Goal: Task Accomplishment & Management: Use online tool/utility

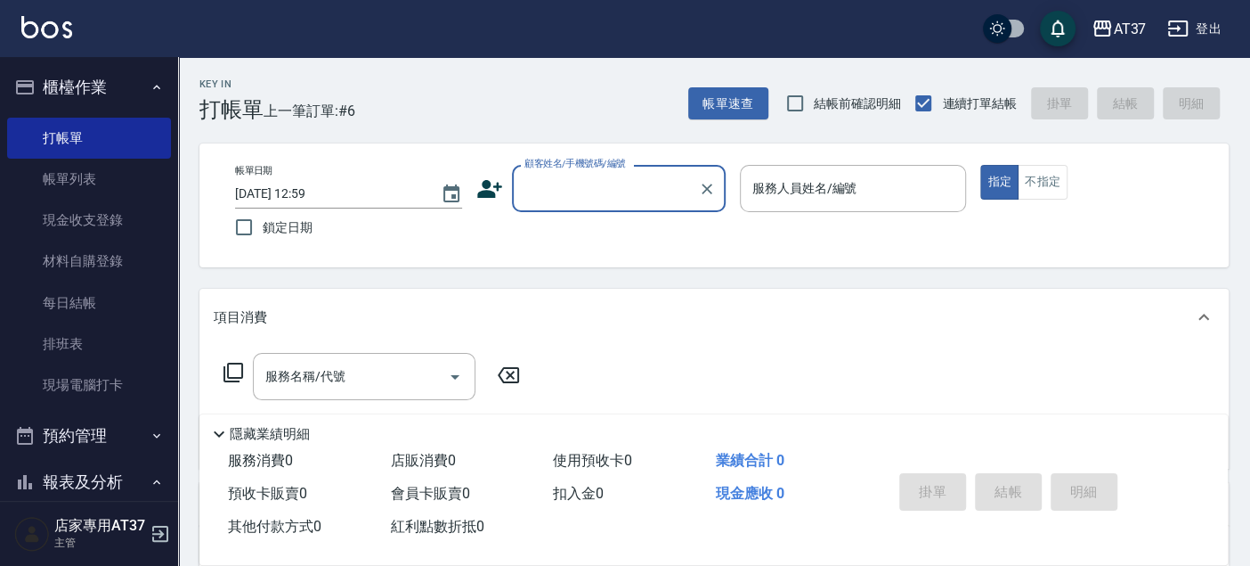
click at [630, 208] on div "顧客姓名/手機號碼/編號" at bounding box center [619, 188] width 214 height 47
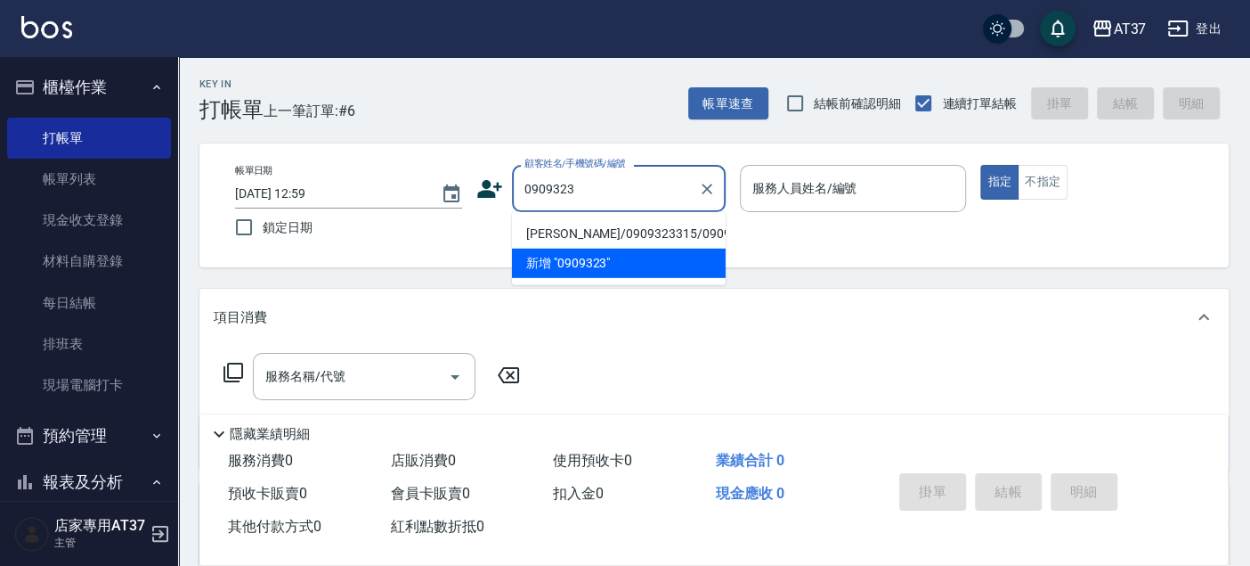
click at [650, 236] on li "[PERSON_NAME]/0909323315/0909323315" at bounding box center [619, 233] width 214 height 29
type input "[PERSON_NAME]/0909323315/0909323315"
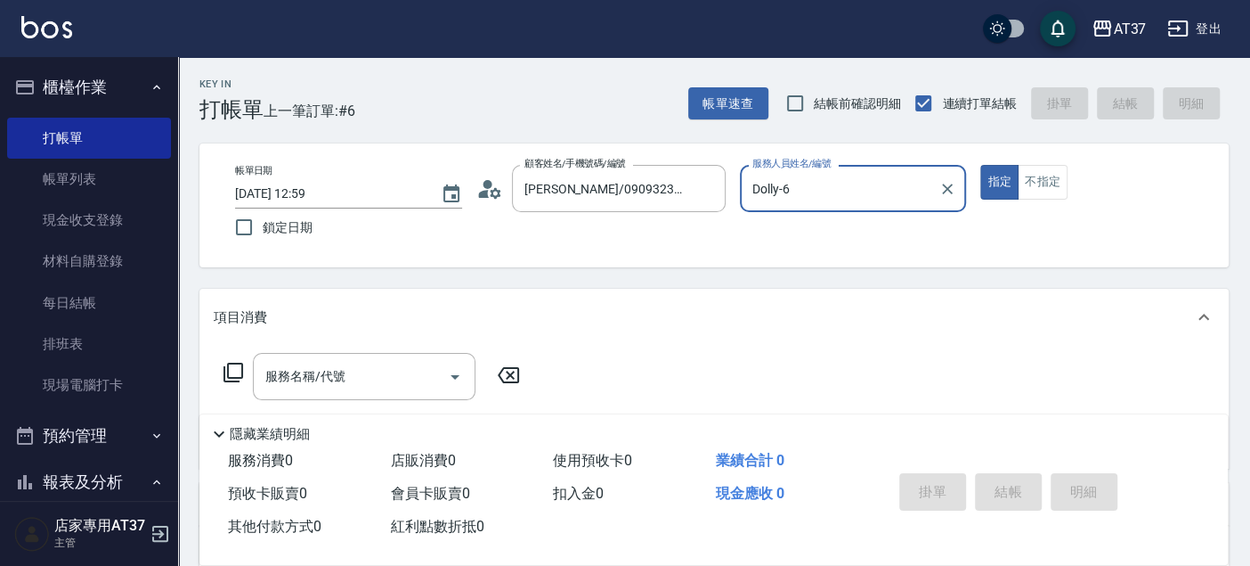
type input "Dolly-6"
click at [981, 165] on button "指定" at bounding box center [1000, 182] width 38 height 35
type button "true"
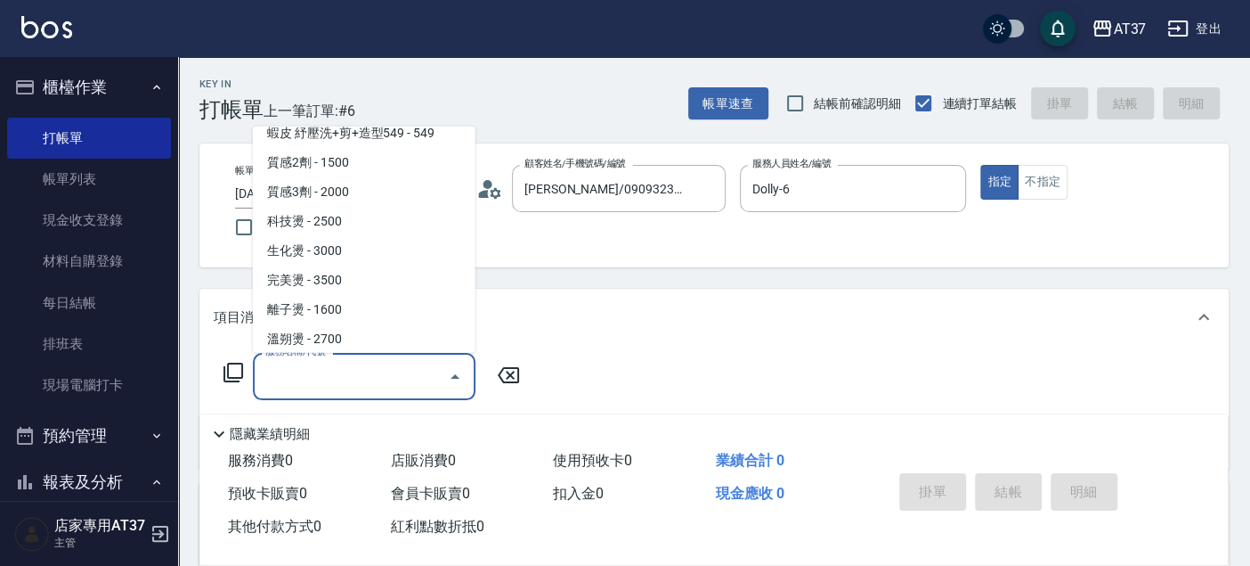
scroll to position [799, 0]
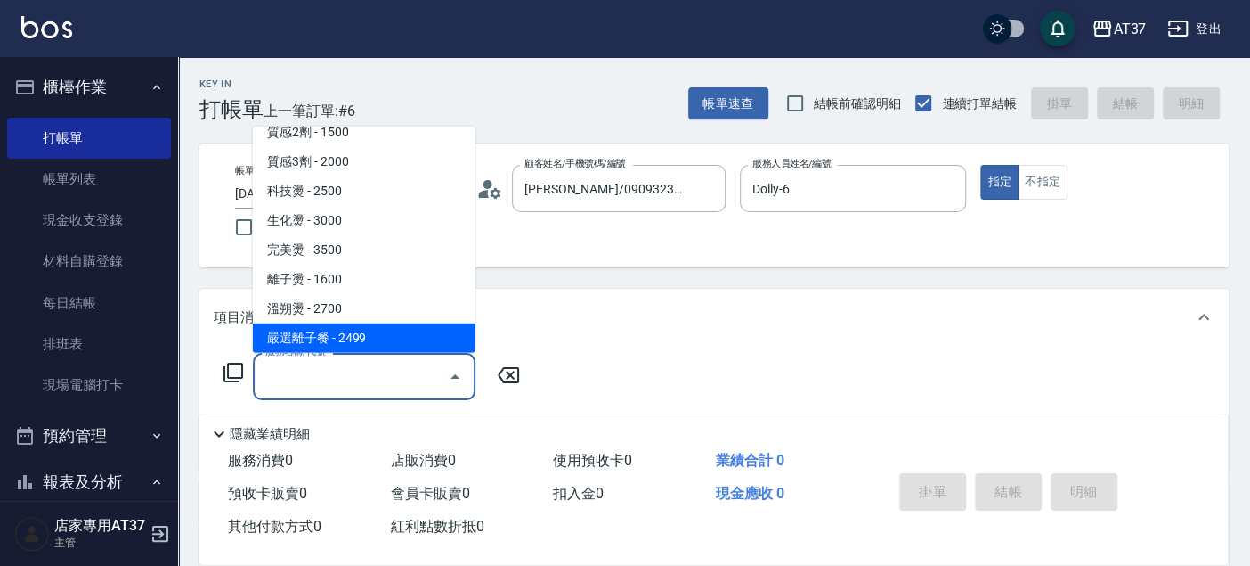
type input "嚴選離子餐(308)"
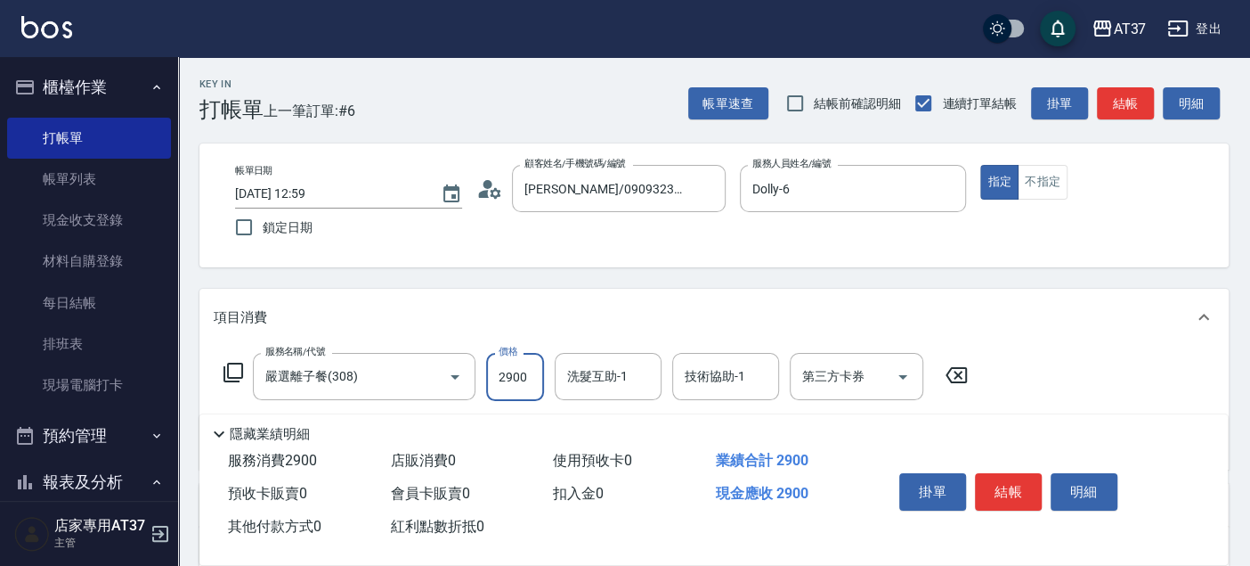
type input "2900"
type input "[PERSON_NAME]-25"
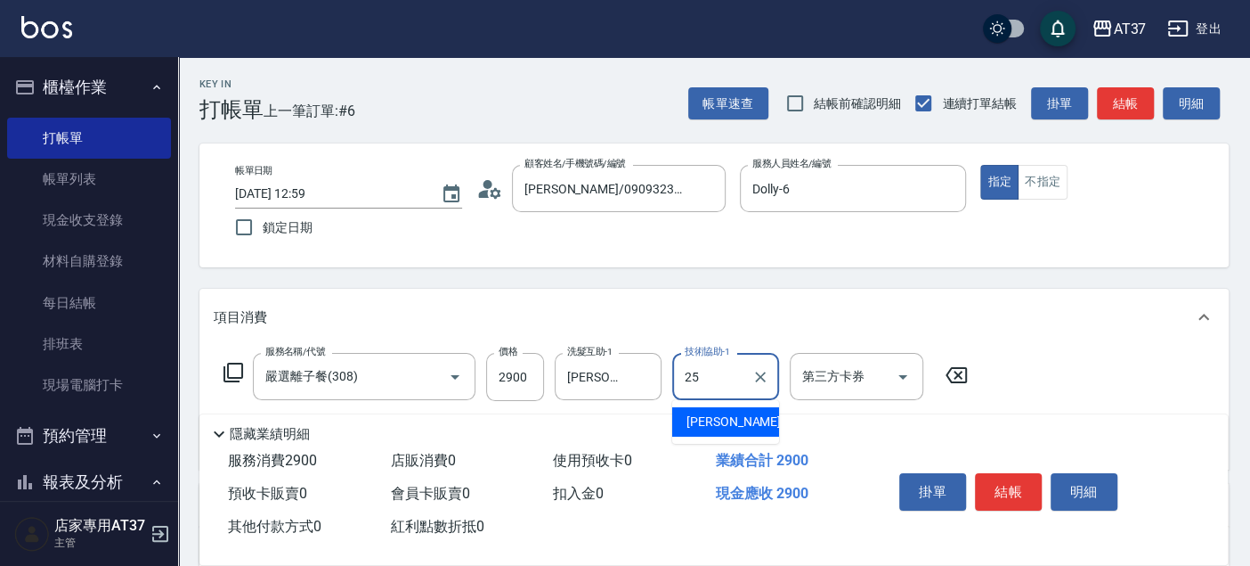
type input "[PERSON_NAME]-25"
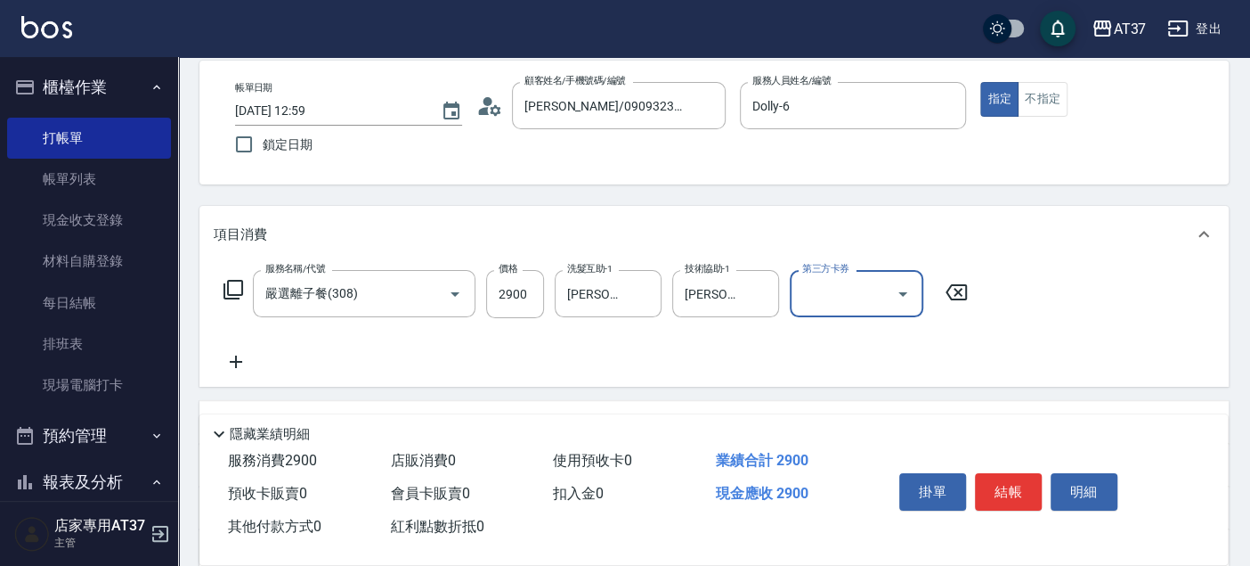
scroll to position [198, 0]
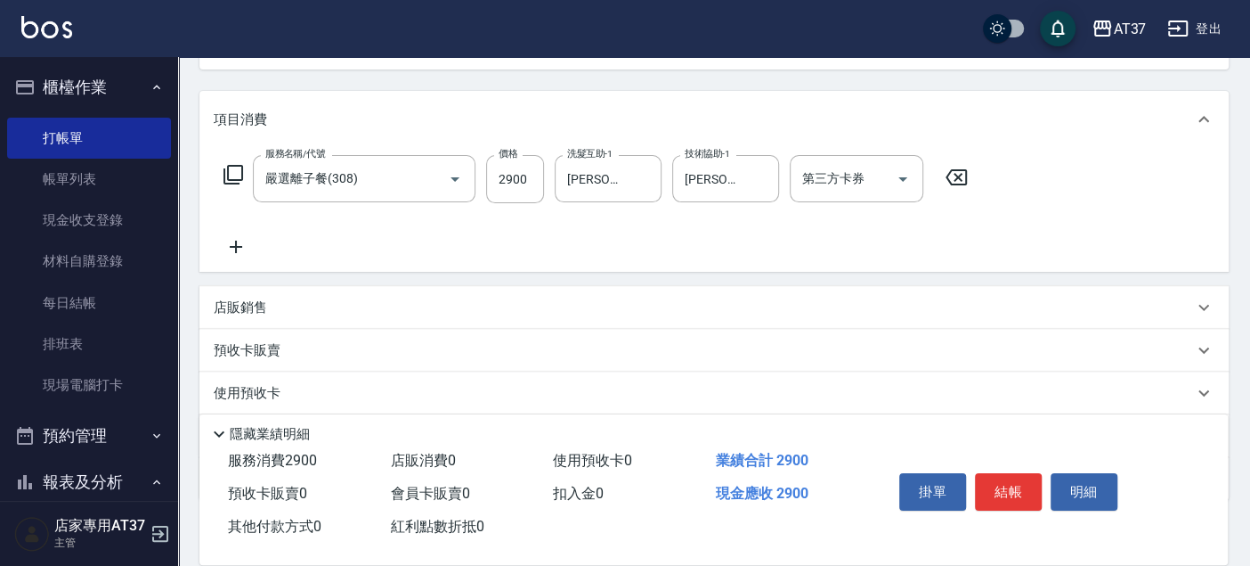
click at [241, 392] on p "使用預收卡" at bounding box center [247, 393] width 67 height 19
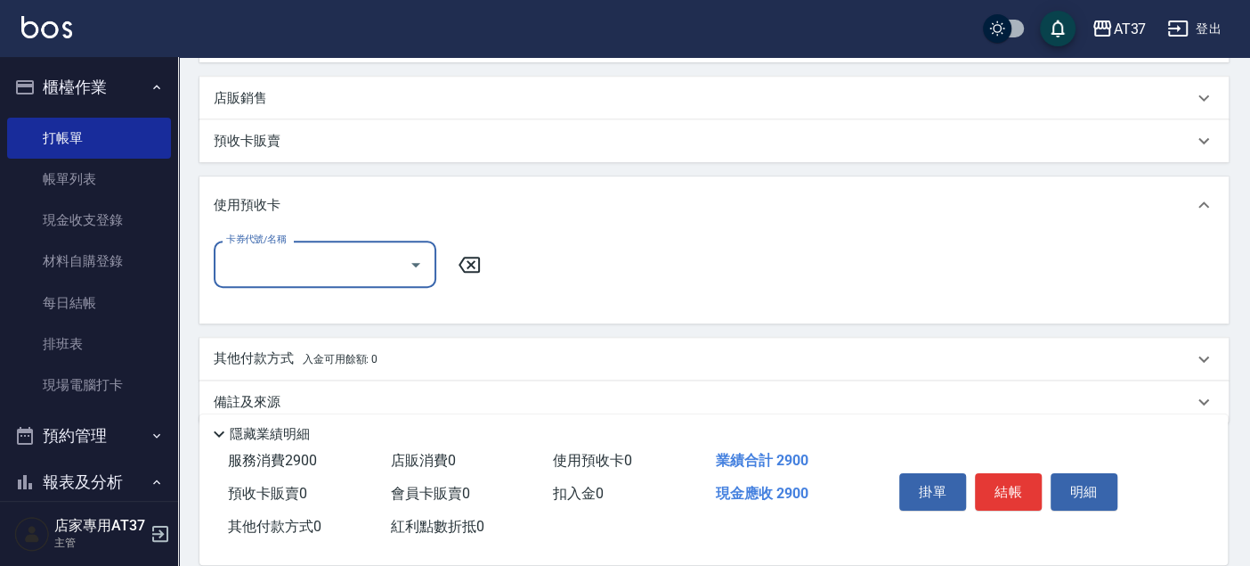
scroll to position [432, 0]
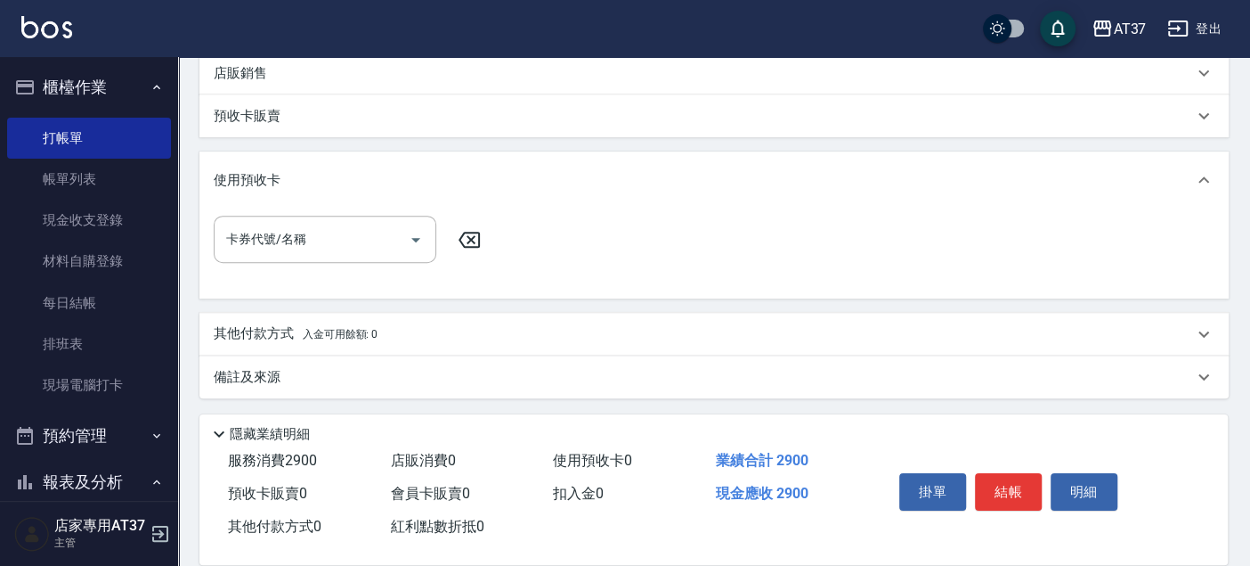
click at [256, 336] on p "其他付款方式 入金可用餘額: 0" at bounding box center [296, 334] width 164 height 20
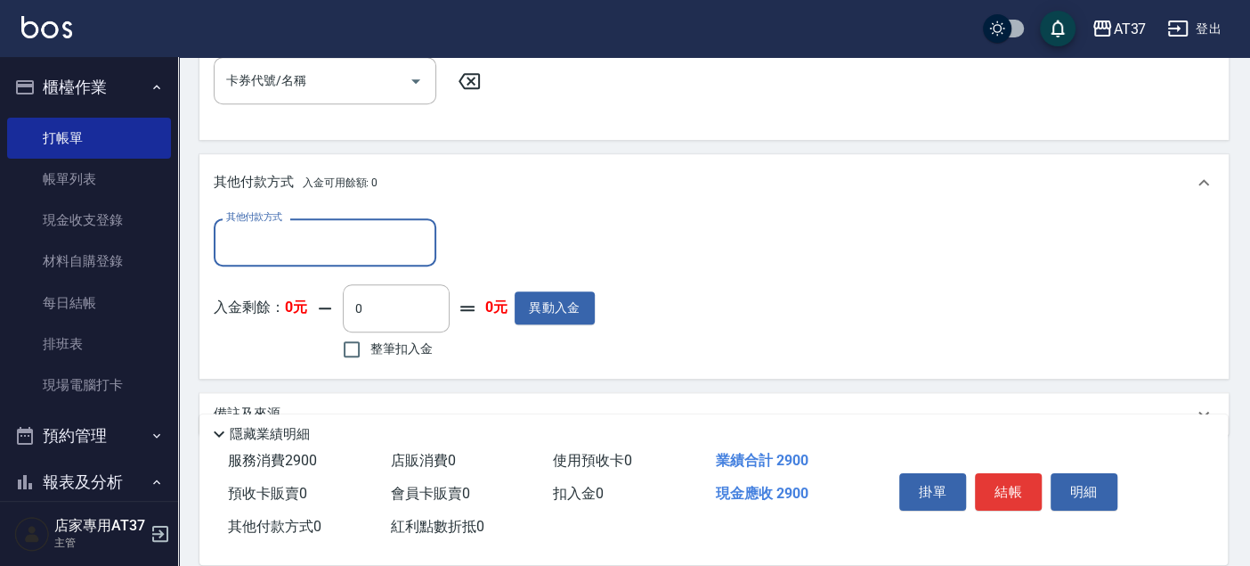
scroll to position [627, 0]
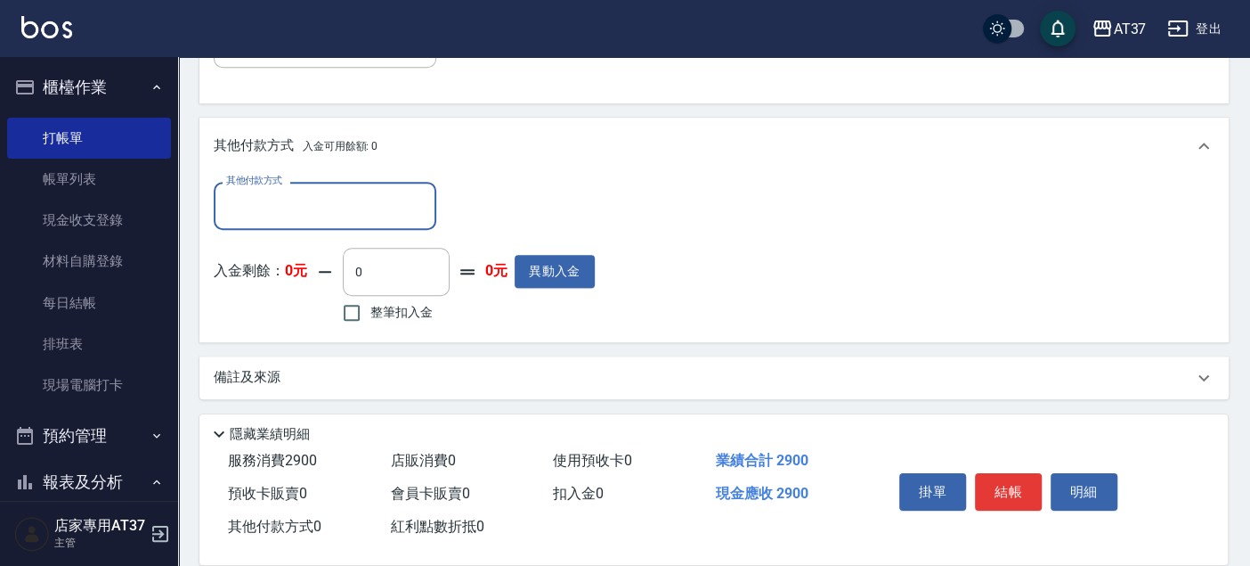
click at [340, 221] on div "其他付款方式" at bounding box center [325, 205] width 223 height 47
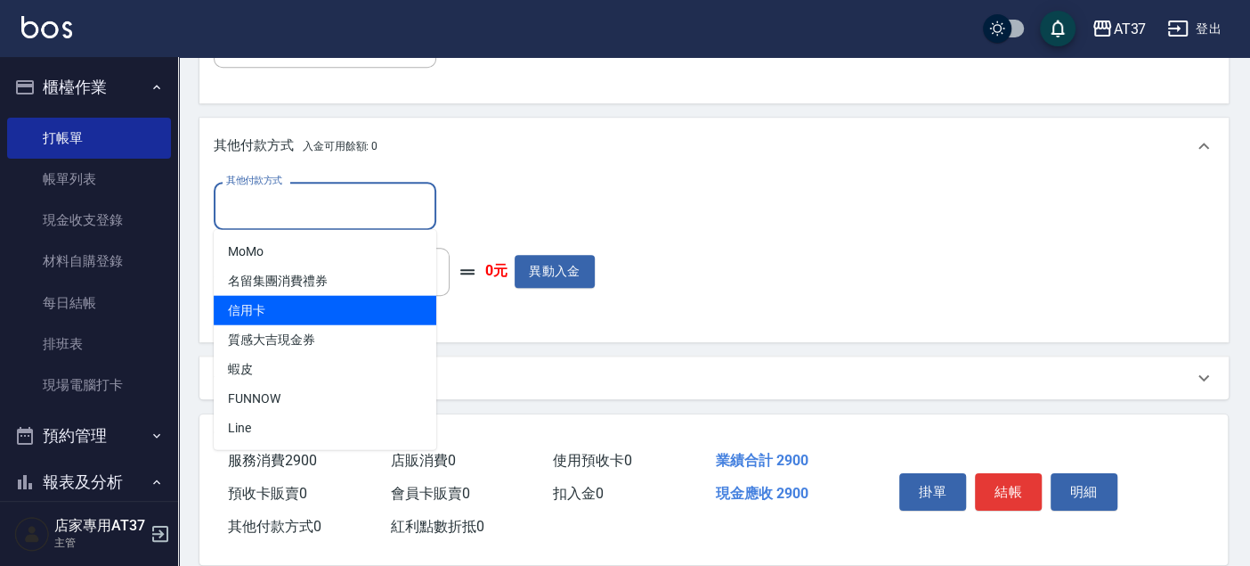
click at [312, 313] on span "信用卡" at bounding box center [325, 309] width 223 height 29
type input "信用卡"
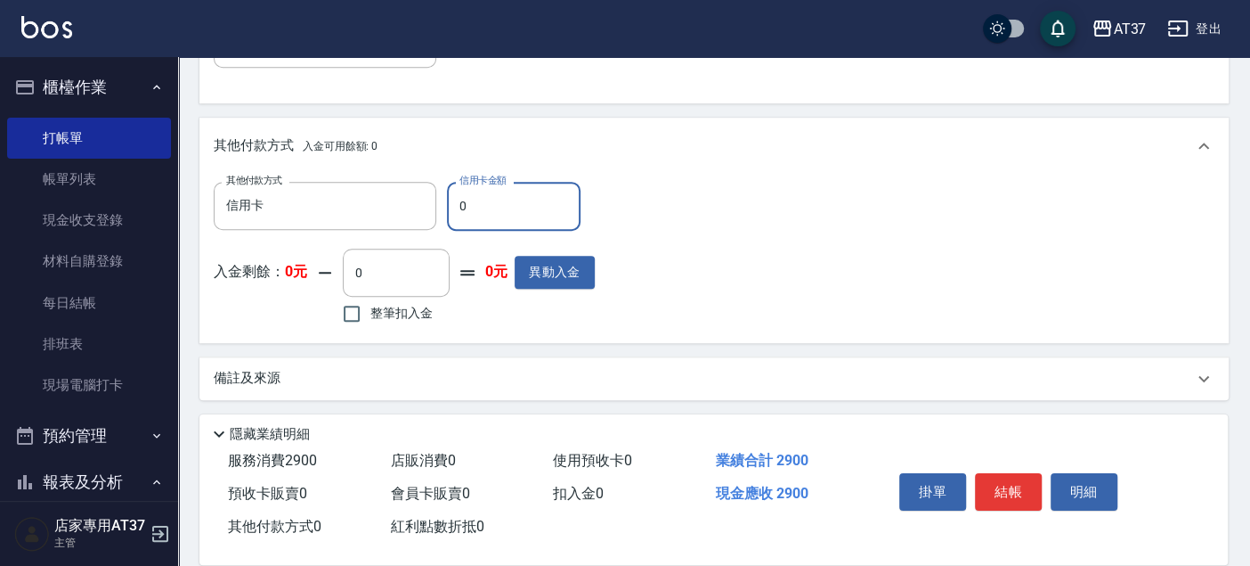
click at [491, 209] on input "0" at bounding box center [514, 206] width 134 height 48
drag, startPoint x: 491, startPoint y: 209, endPoint x: 440, endPoint y: 201, distance: 51.4
click at [441, 206] on div "其他付款方式 信用卡 其他付款方式 信用卡金額 2290 信用卡金額" at bounding box center [404, 206] width 381 height 48
type input "2900"
click at [1030, 488] on button "結帳" at bounding box center [1008, 491] width 67 height 37
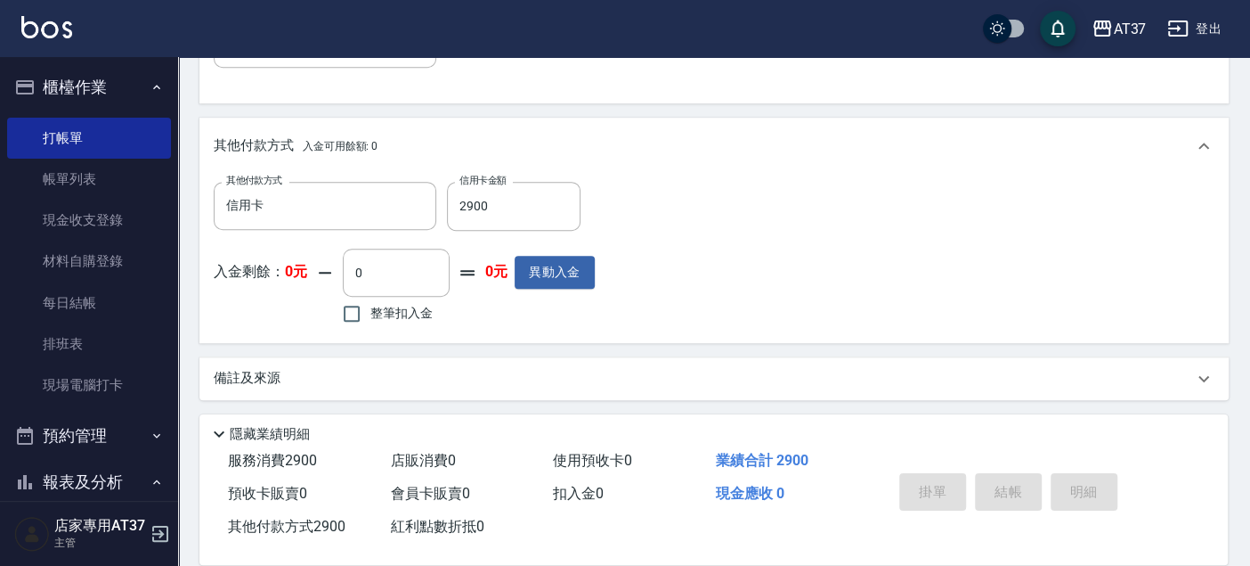
type input "[DATE] 15:05"
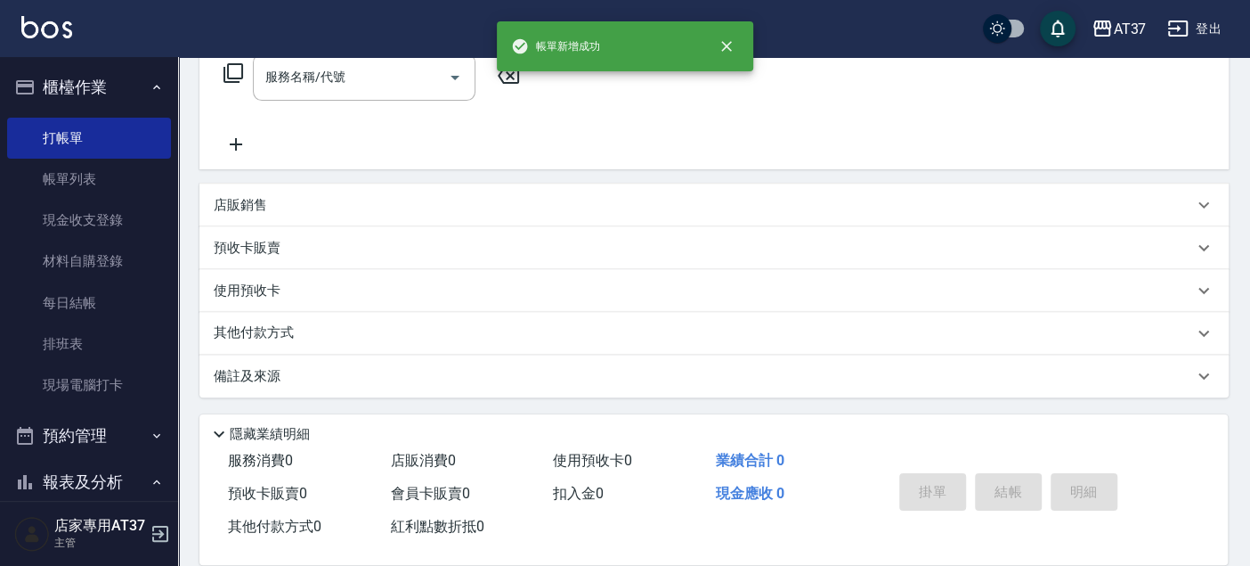
scroll to position [0, 0]
